Goal: Information Seeking & Learning: Check status

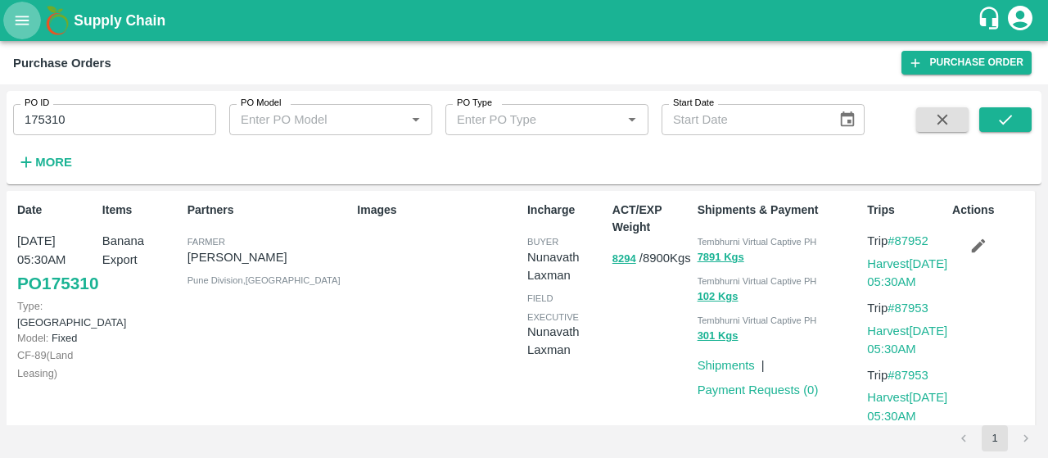
click at [15, 32] on button "open drawer" at bounding box center [22, 21] width 38 height 38
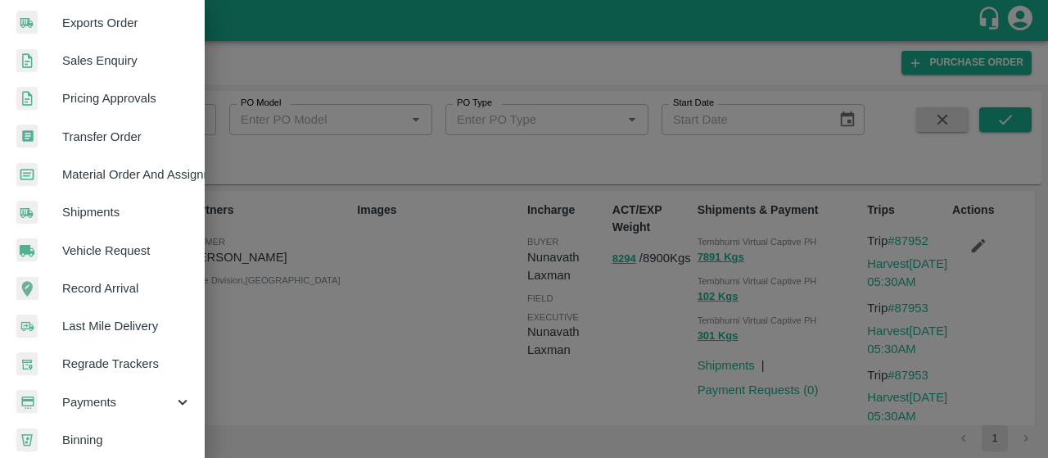
scroll to position [475, 0]
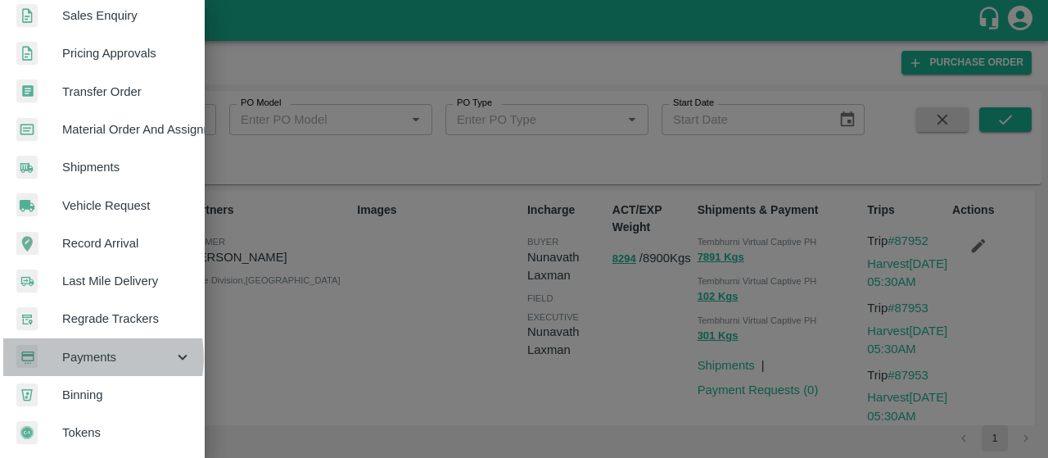
click at [91, 350] on span "Payments" at bounding box center [117, 357] width 111 height 18
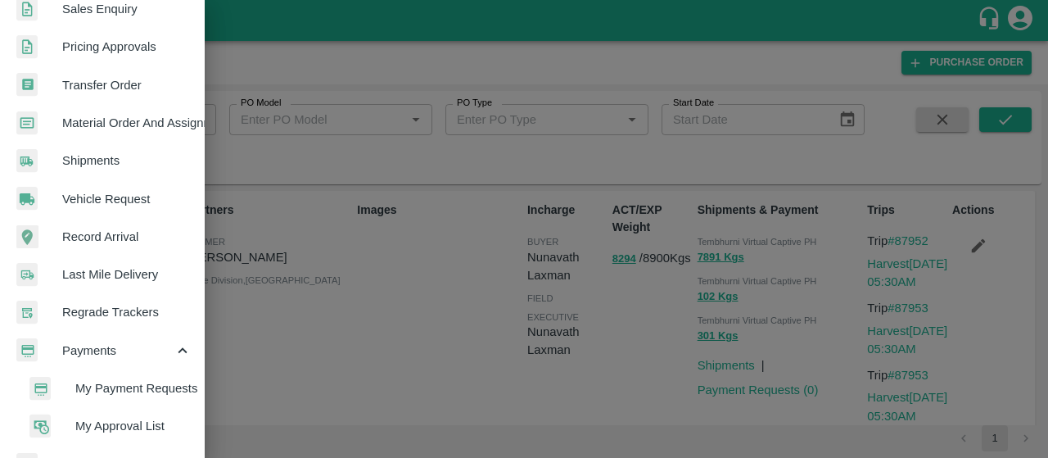
click at [76, 382] on span "My Payment Requests" at bounding box center [133, 388] width 116 height 18
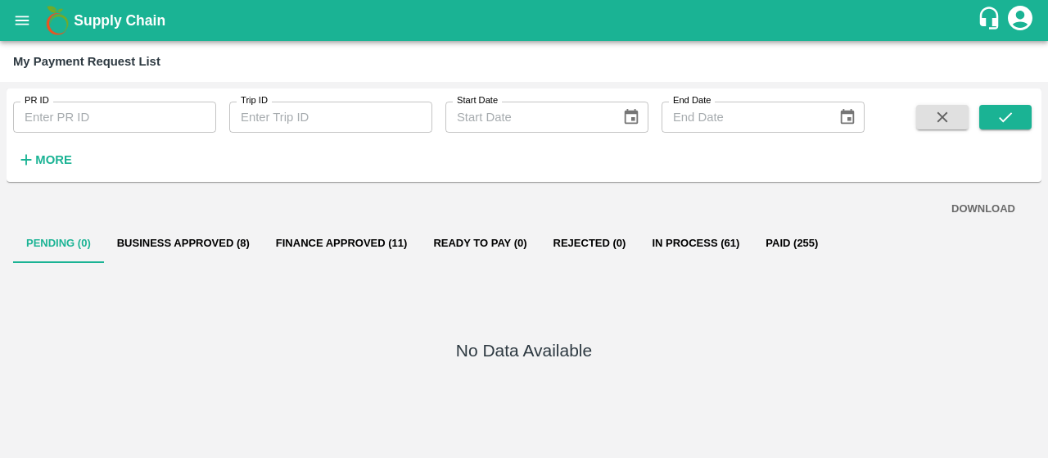
click at [187, 247] on button "Business Approved (8)" at bounding box center [183, 243] width 159 height 39
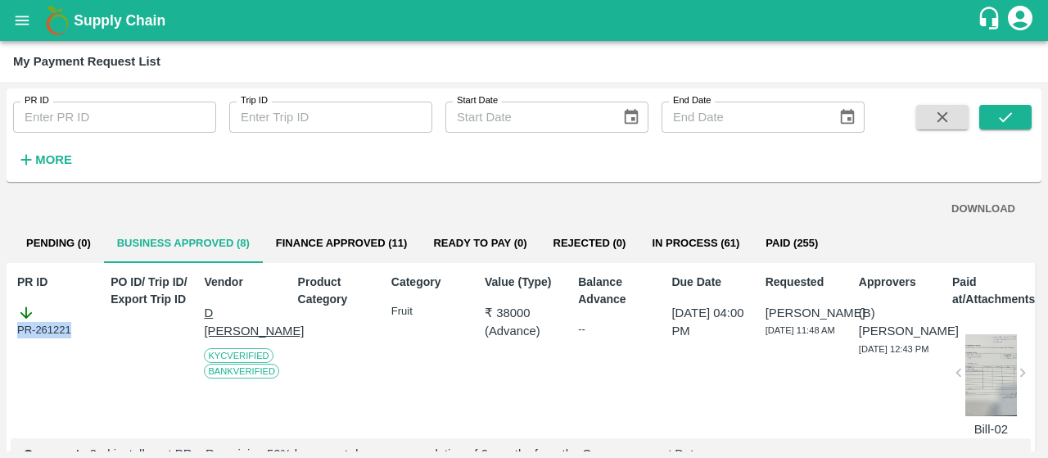
drag, startPoint x: 97, startPoint y: 332, endPoint x: 1, endPoint y: 340, distance: 97.0
click at [1, 340] on div "PR ID PR ID Trip ID Trip ID Start Date Start Date End Date End Date More DOWNLO…" at bounding box center [524, 270] width 1048 height 376
copy div "PR-261221"
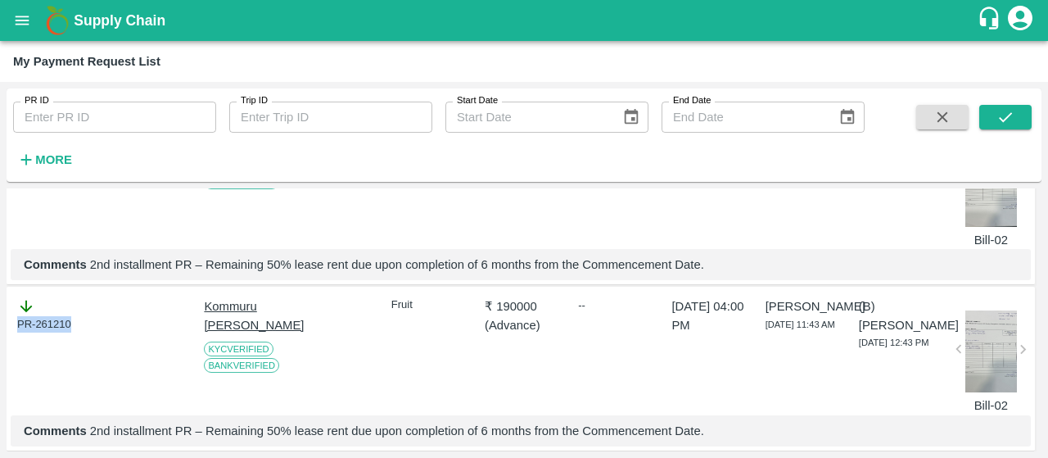
drag, startPoint x: 78, startPoint y: 329, endPoint x: 2, endPoint y: 334, distance: 76.3
click at [2, 334] on div "PR ID PR ID Trip ID Trip ID Start Date Start Date End Date End Date More DOWNLO…" at bounding box center [524, 270] width 1048 height 376
copy div "PR-261210"
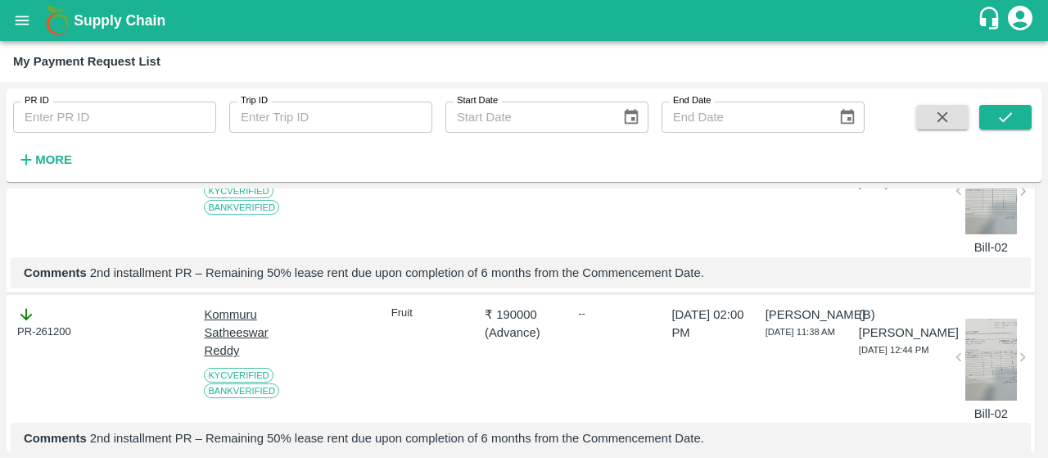
scroll to position [367, 0]
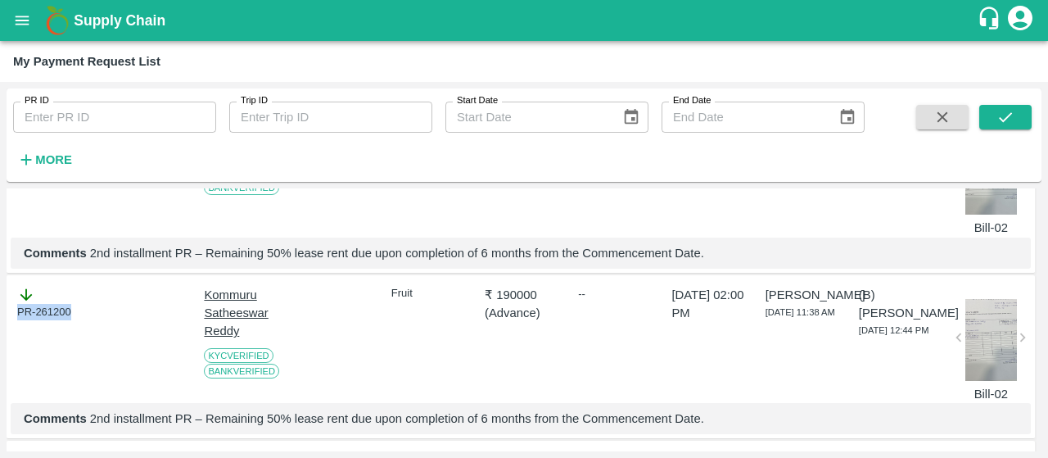
drag, startPoint x: 75, startPoint y: 324, endPoint x: 1, endPoint y: 320, distance: 74.6
click at [1, 320] on div "PR ID PR ID Trip ID Trip ID Start Date Start Date End Date End Date More DOWNLO…" at bounding box center [524, 270] width 1048 height 376
copy div "PR-261200"
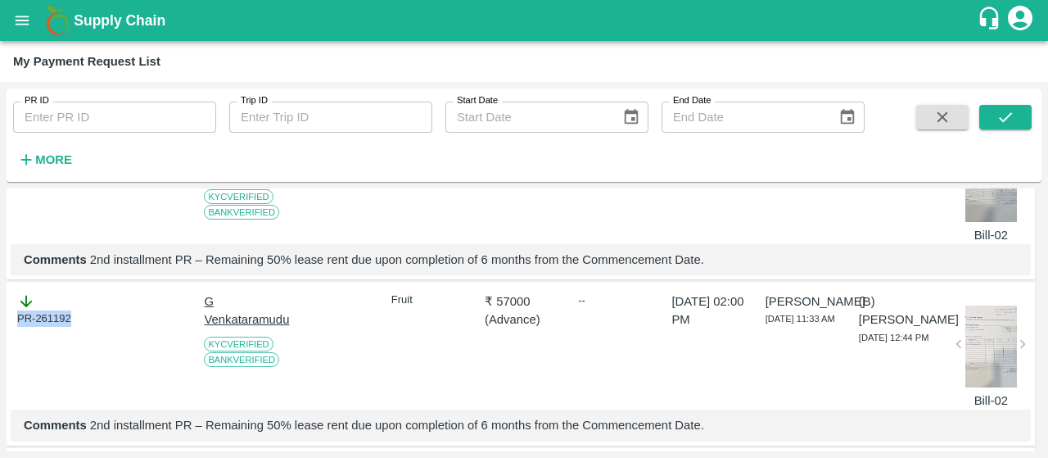
drag, startPoint x: 72, startPoint y: 341, endPoint x: 0, endPoint y: 341, distance: 72.1
click at [0, 341] on div "PR ID PR ID Trip ID Trip ID Start Date Start Date End Date End Date More DOWNLO…" at bounding box center [524, 270] width 1048 height 376
copy div "PR-261192"
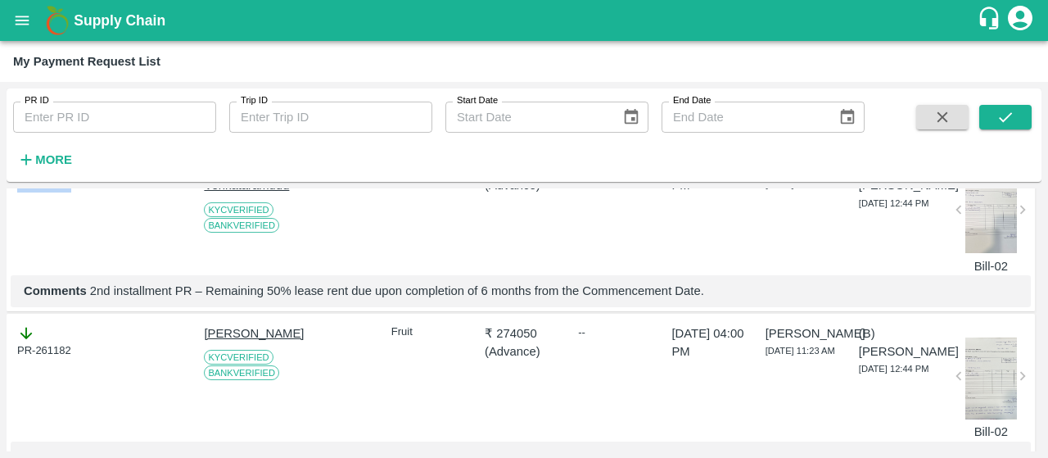
scroll to position [661, 0]
drag, startPoint x: 84, startPoint y: 373, endPoint x: 0, endPoint y: 384, distance: 84.2
click at [0, 384] on div "PR ID PR ID Trip ID Trip ID Start Date Start Date End Date End Date More DOWNLO…" at bounding box center [524, 270] width 1048 height 376
copy div "PR-261182"
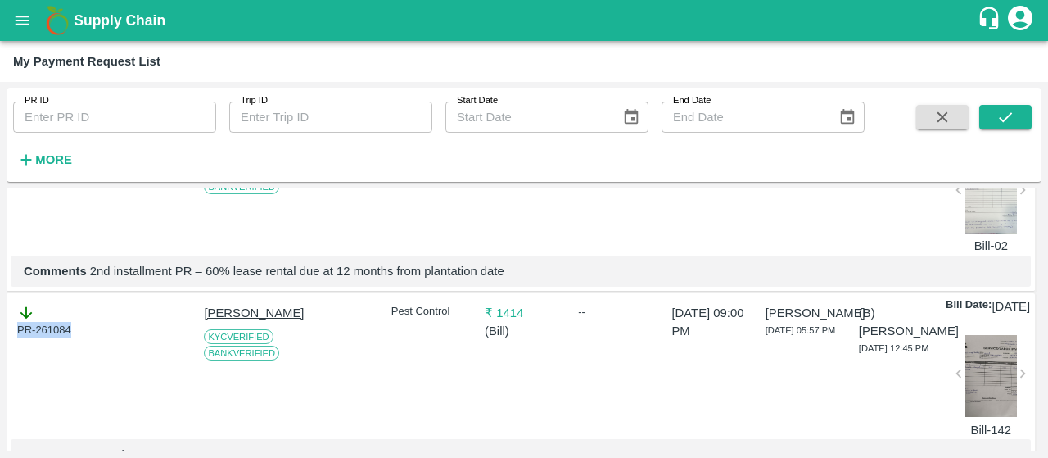
drag, startPoint x: 84, startPoint y: 364, endPoint x: 0, endPoint y: 360, distance: 83.6
click at [0, 360] on div "PR ID PR ID Trip ID Trip ID Start Date Start Date End Date End Date More DOWNLO…" at bounding box center [524, 270] width 1048 height 376
copy div "PR-261084"
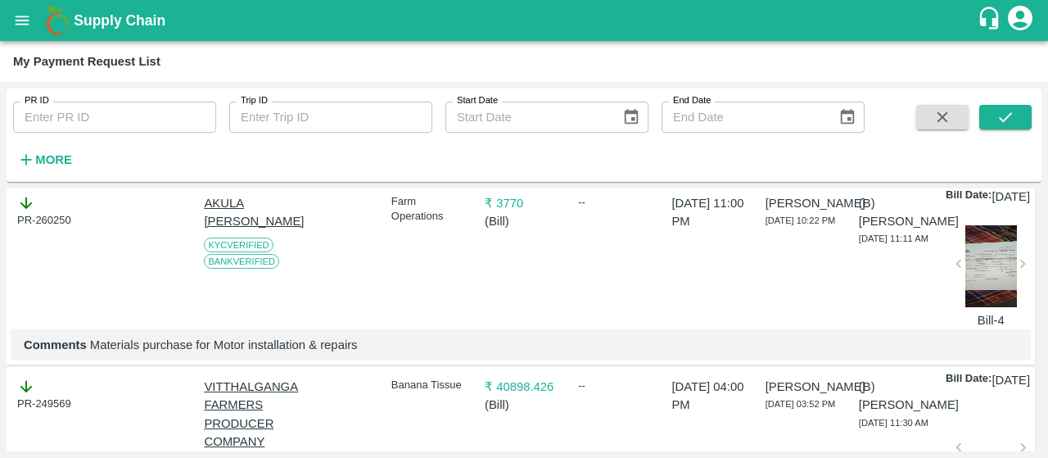
scroll to position [1141, 0]
drag, startPoint x: 91, startPoint y: 267, endPoint x: 0, endPoint y: 278, distance: 91.5
click at [0, 278] on div "PR ID PR ID Trip ID Trip ID Start Date Start Date End Date End Date More DOWNLO…" at bounding box center [524, 270] width 1048 height 376
copy div "PR-260250"
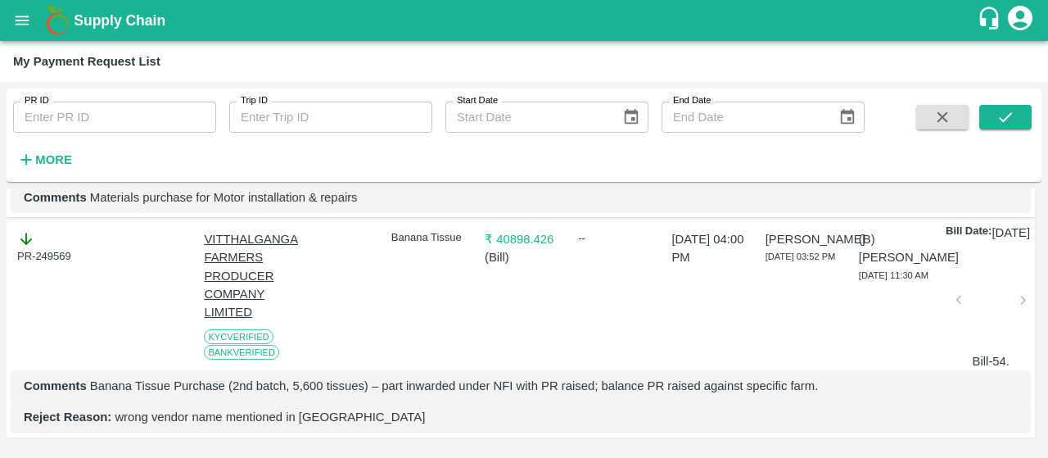
scroll to position [1336, 0]
drag, startPoint x: 82, startPoint y: 282, endPoint x: 0, endPoint y: 297, distance: 83.3
click at [0, 297] on div "PR ID PR ID Trip ID Trip ID Start Date Start Date End Date End Date More DOWNLO…" at bounding box center [524, 270] width 1048 height 376
copy div "PR-249569"
